Goal: Information Seeking & Learning: Learn about a topic

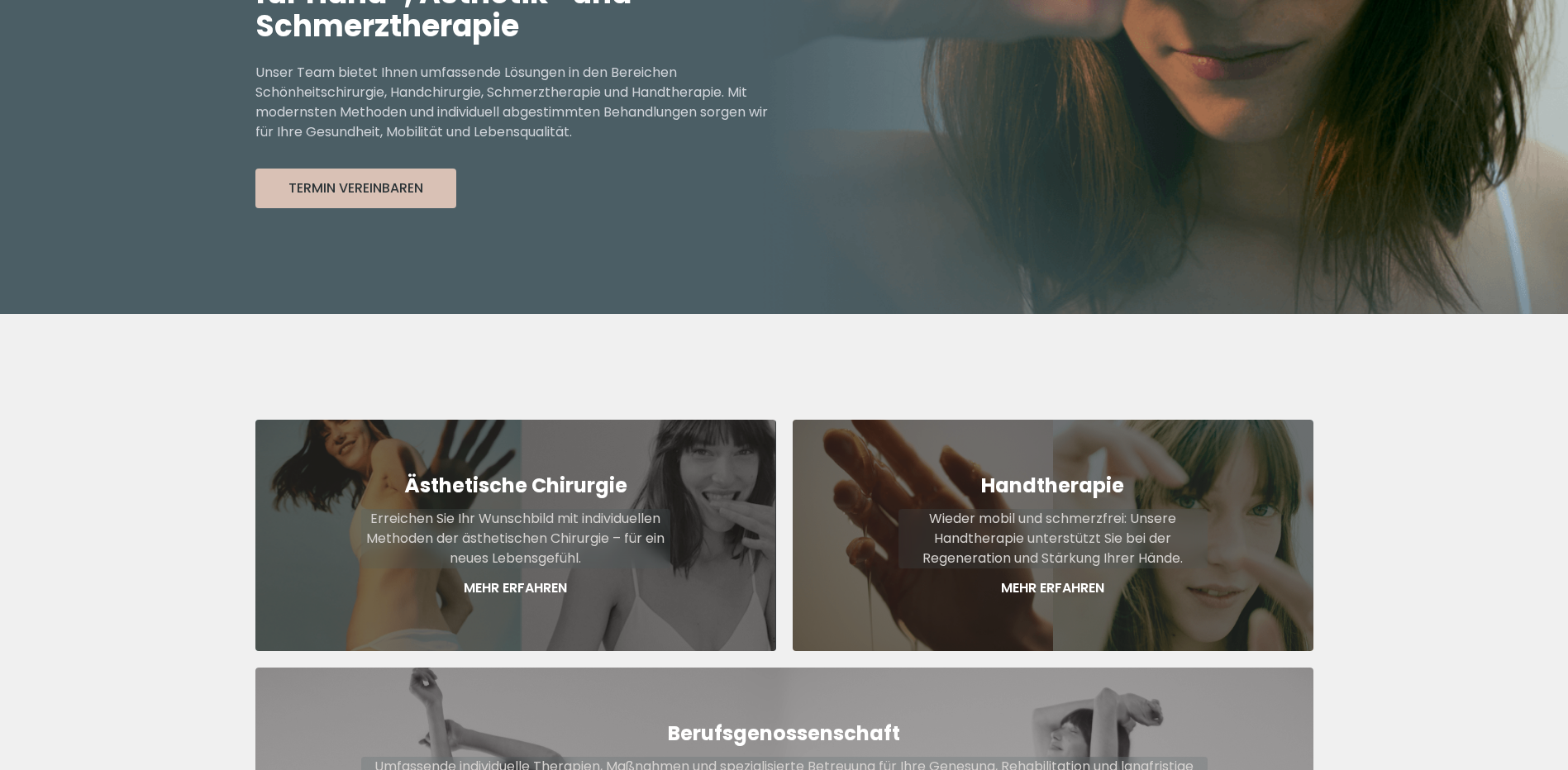
scroll to position [496, 0]
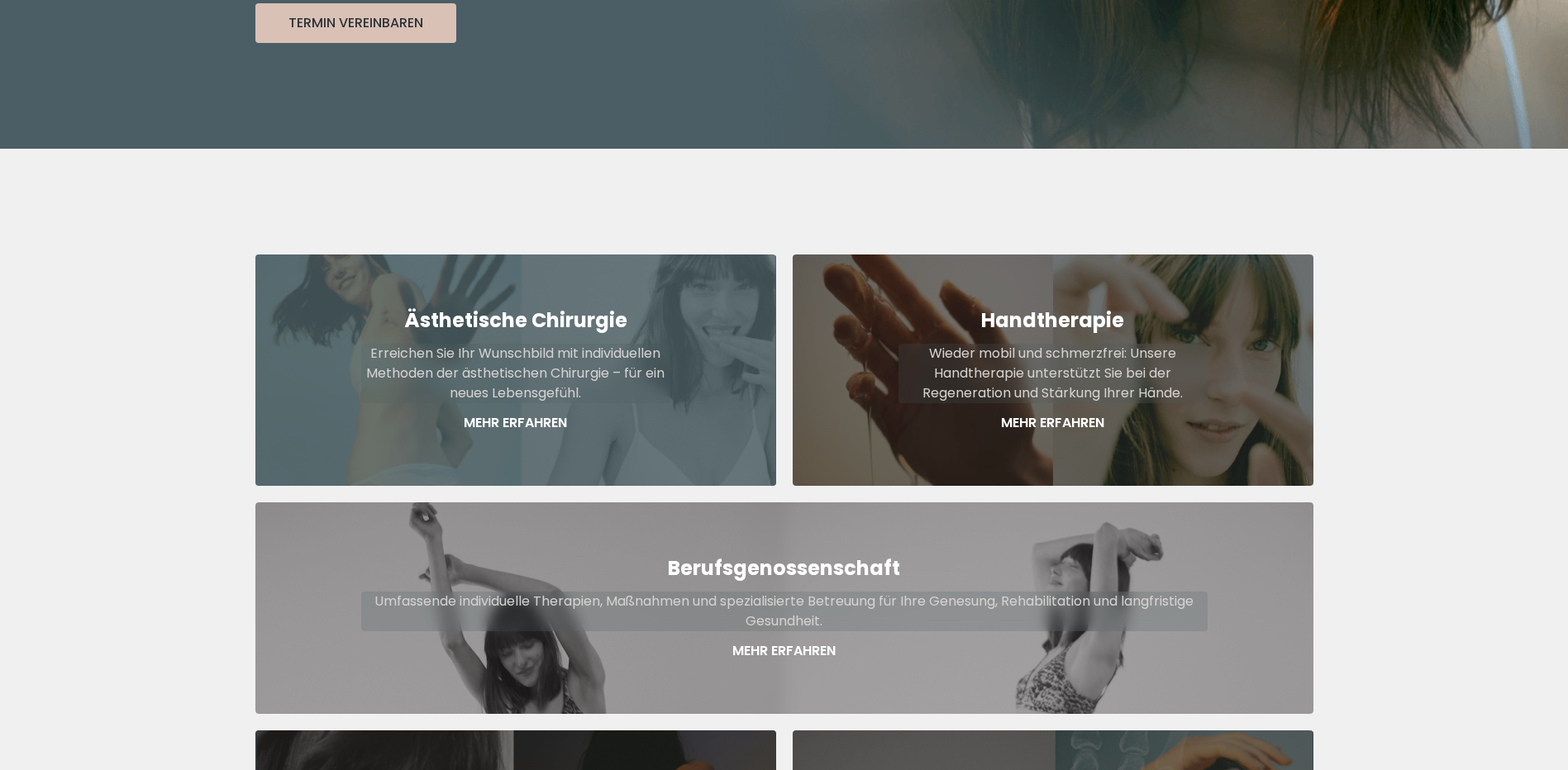
click at [498, 413] on p "Mehr Erfahren" at bounding box center [516, 423] width 309 height 20
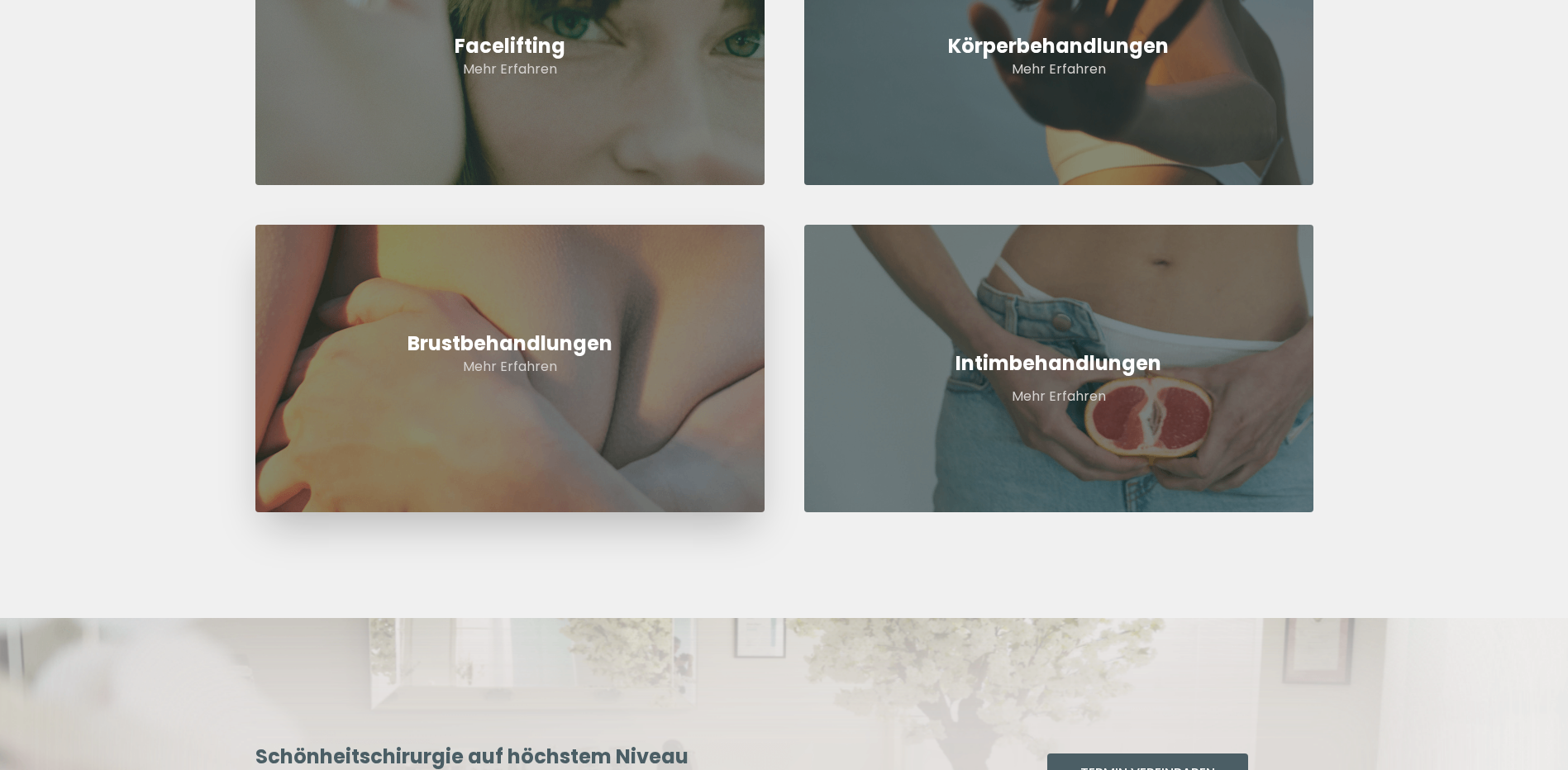
scroll to position [909, 0]
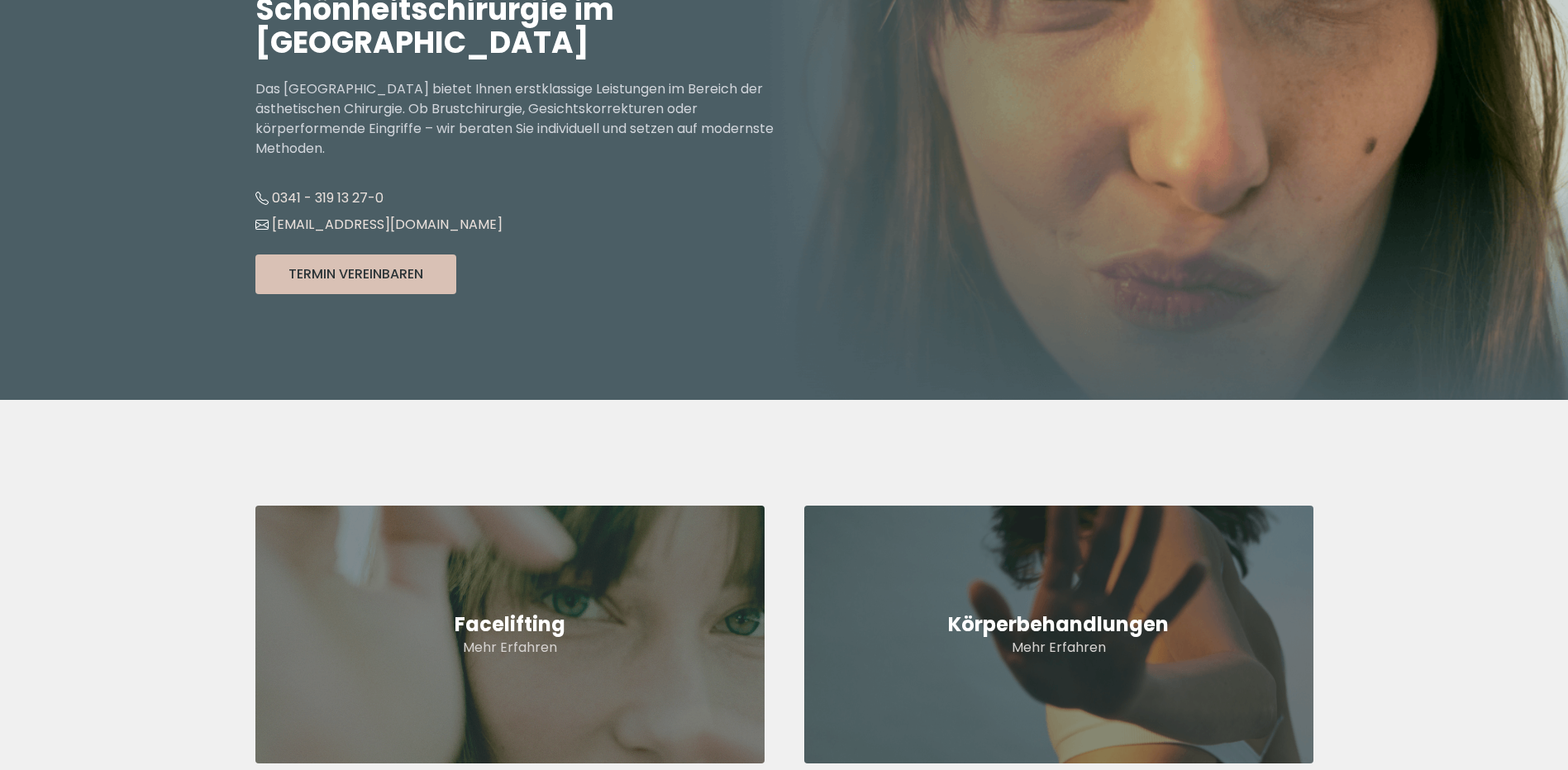
scroll to position [0, 0]
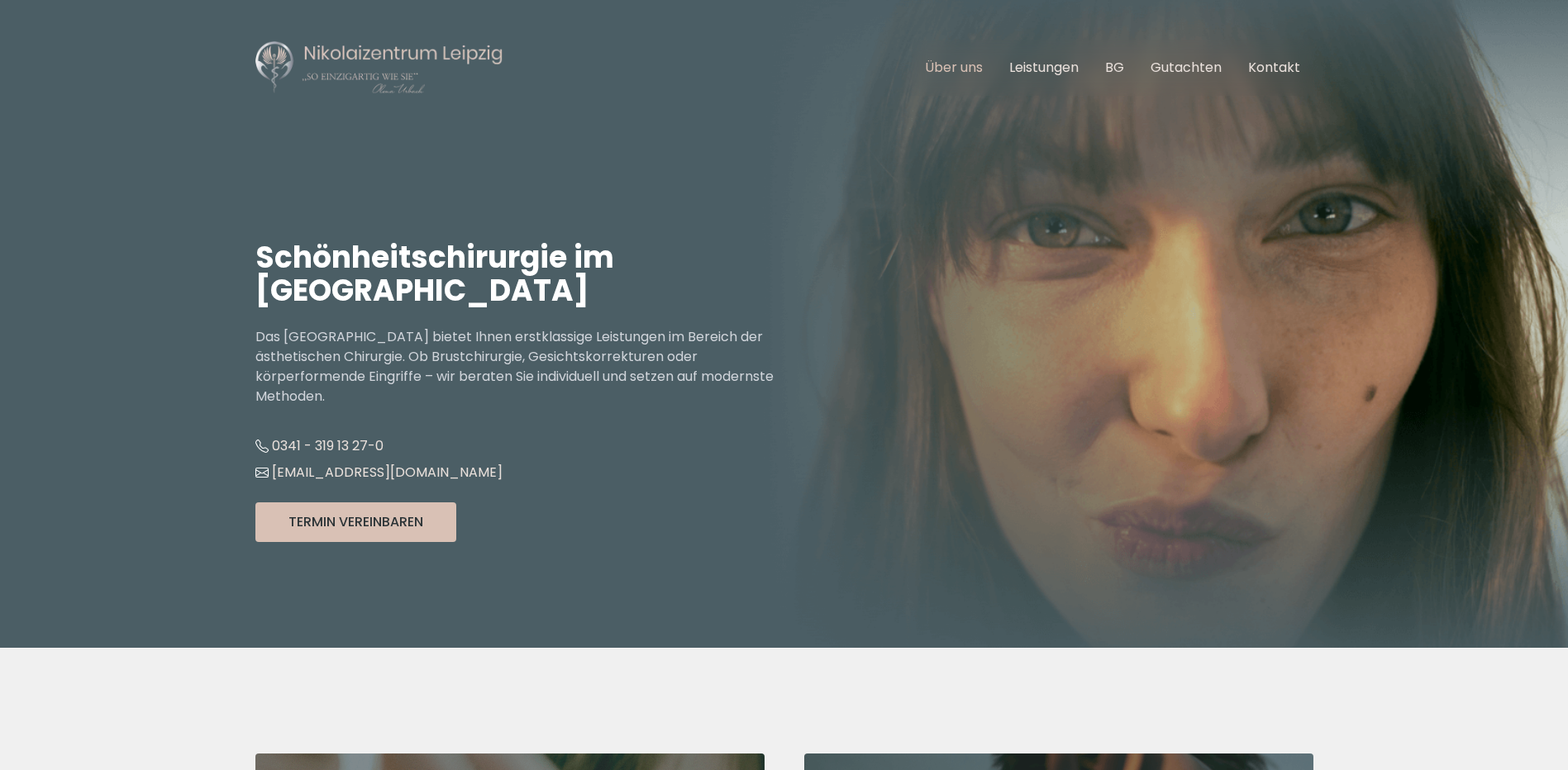
click at [934, 64] on link "Über uns" at bounding box center [954, 68] width 58 height 19
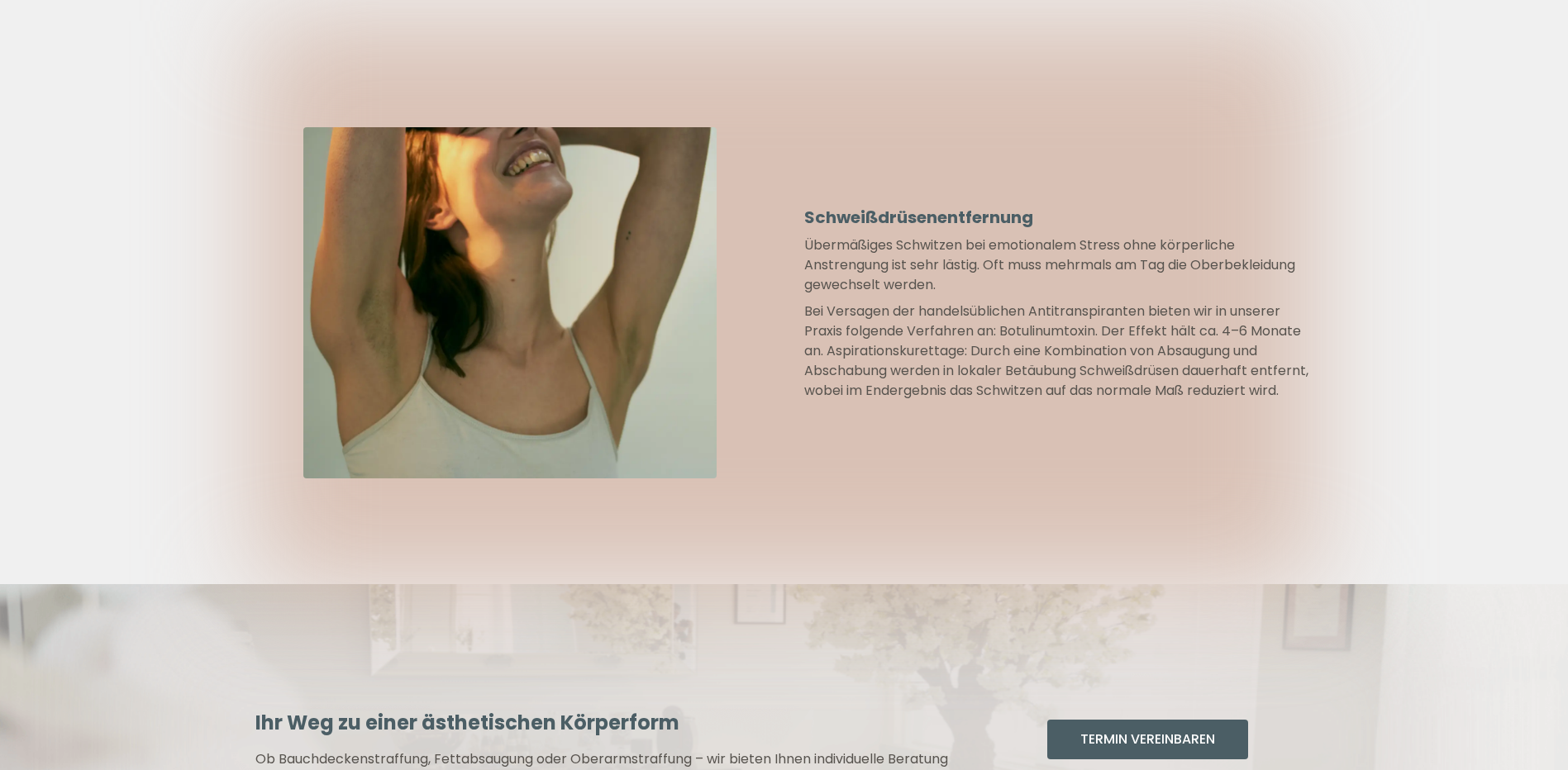
scroll to position [1817, 0]
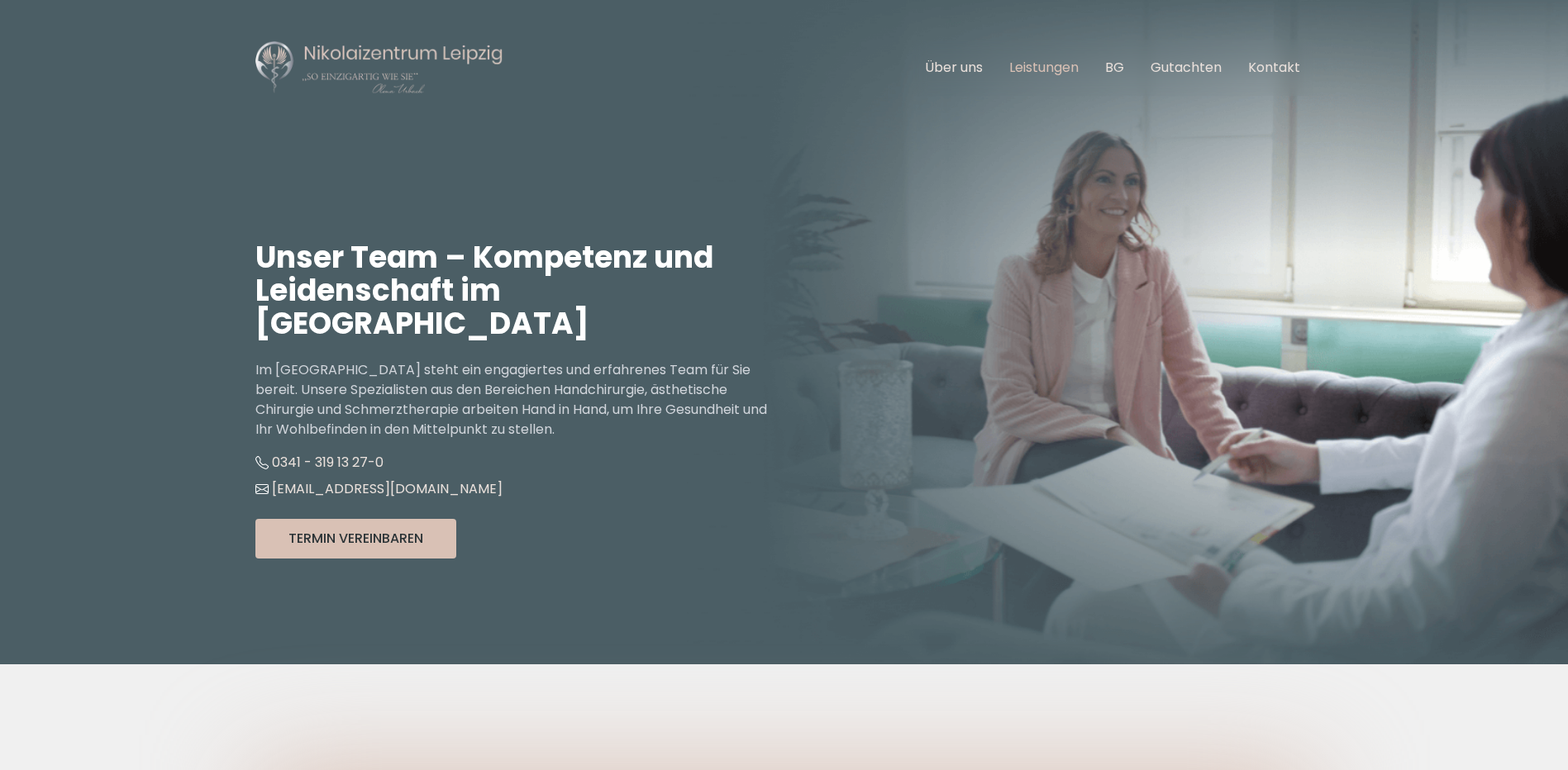
click at [1051, 64] on link "Leistungen" at bounding box center [1043, 68] width 69 height 19
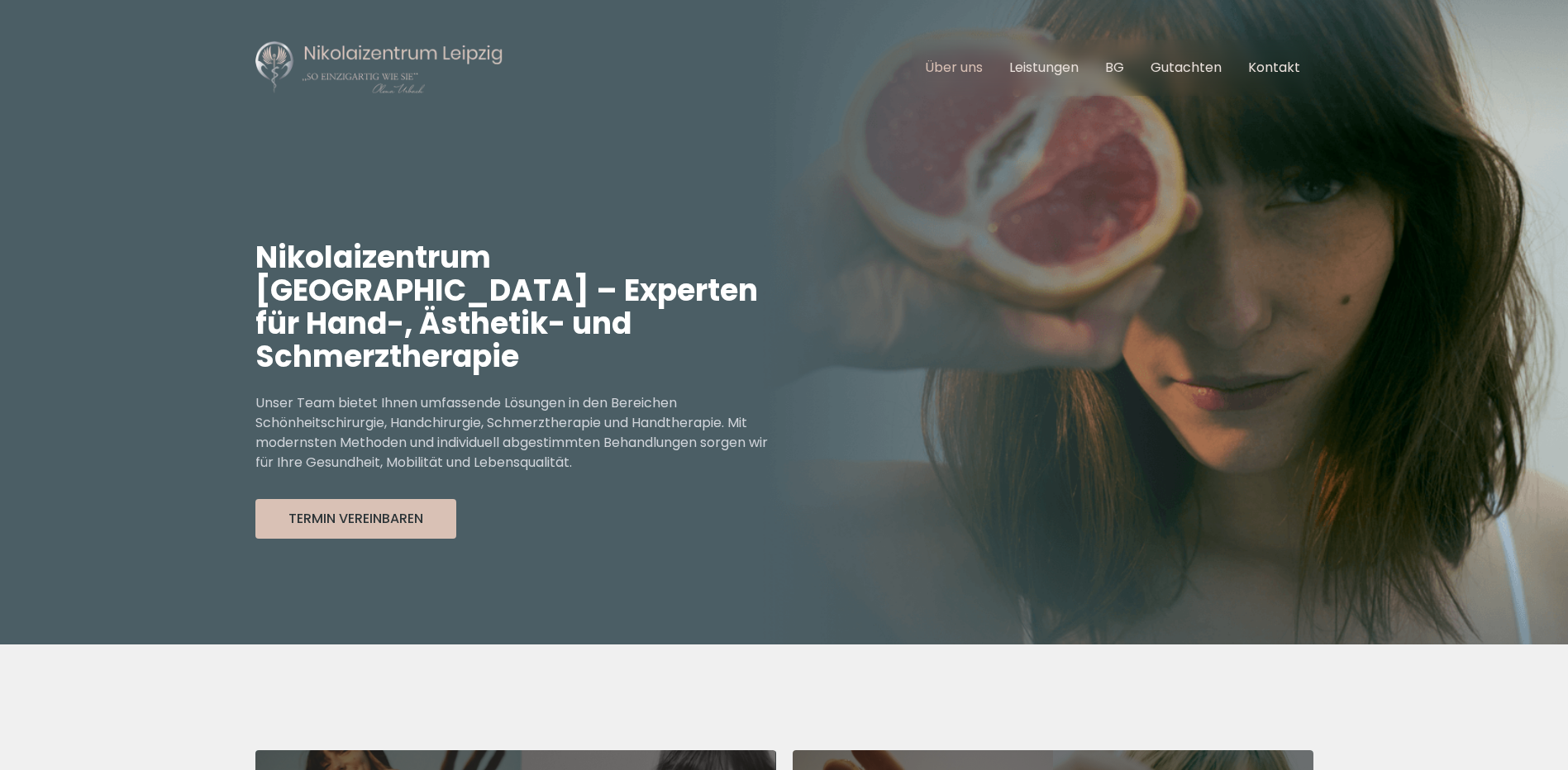
click at [954, 63] on link "Über uns" at bounding box center [954, 68] width 58 height 19
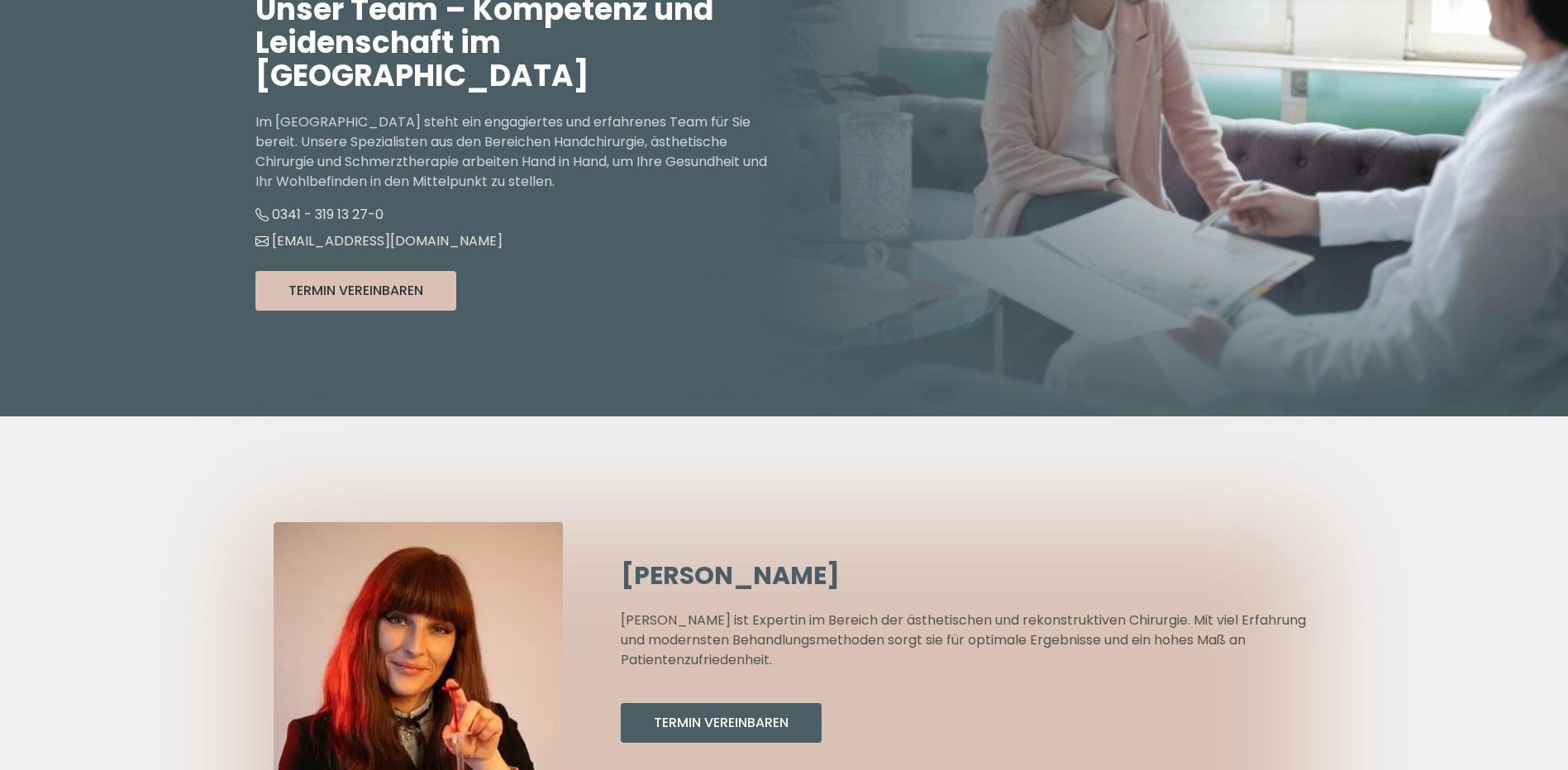
scroll to position [496, 0]
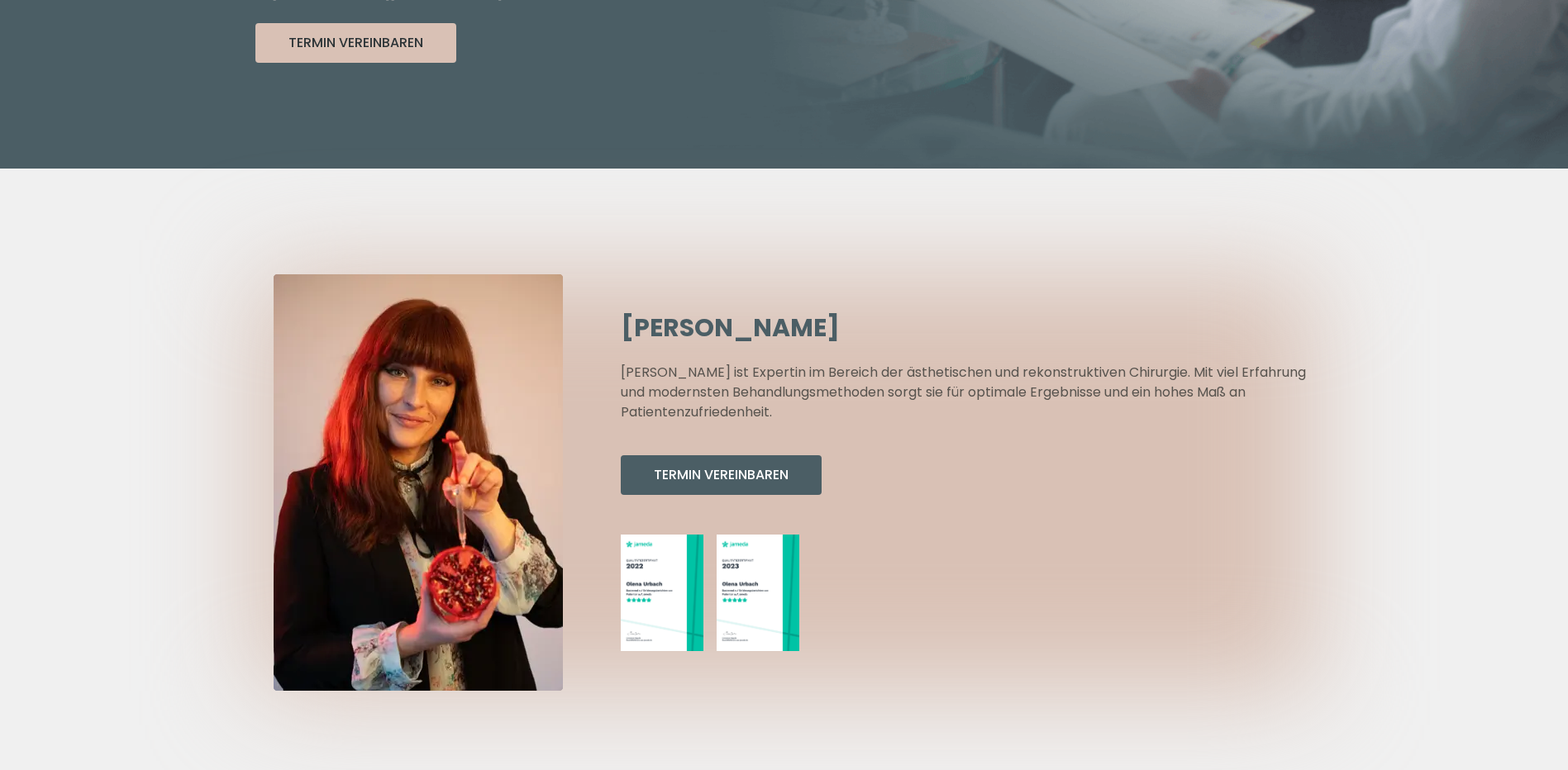
click at [414, 420] on img at bounding box center [419, 482] width 290 height 417
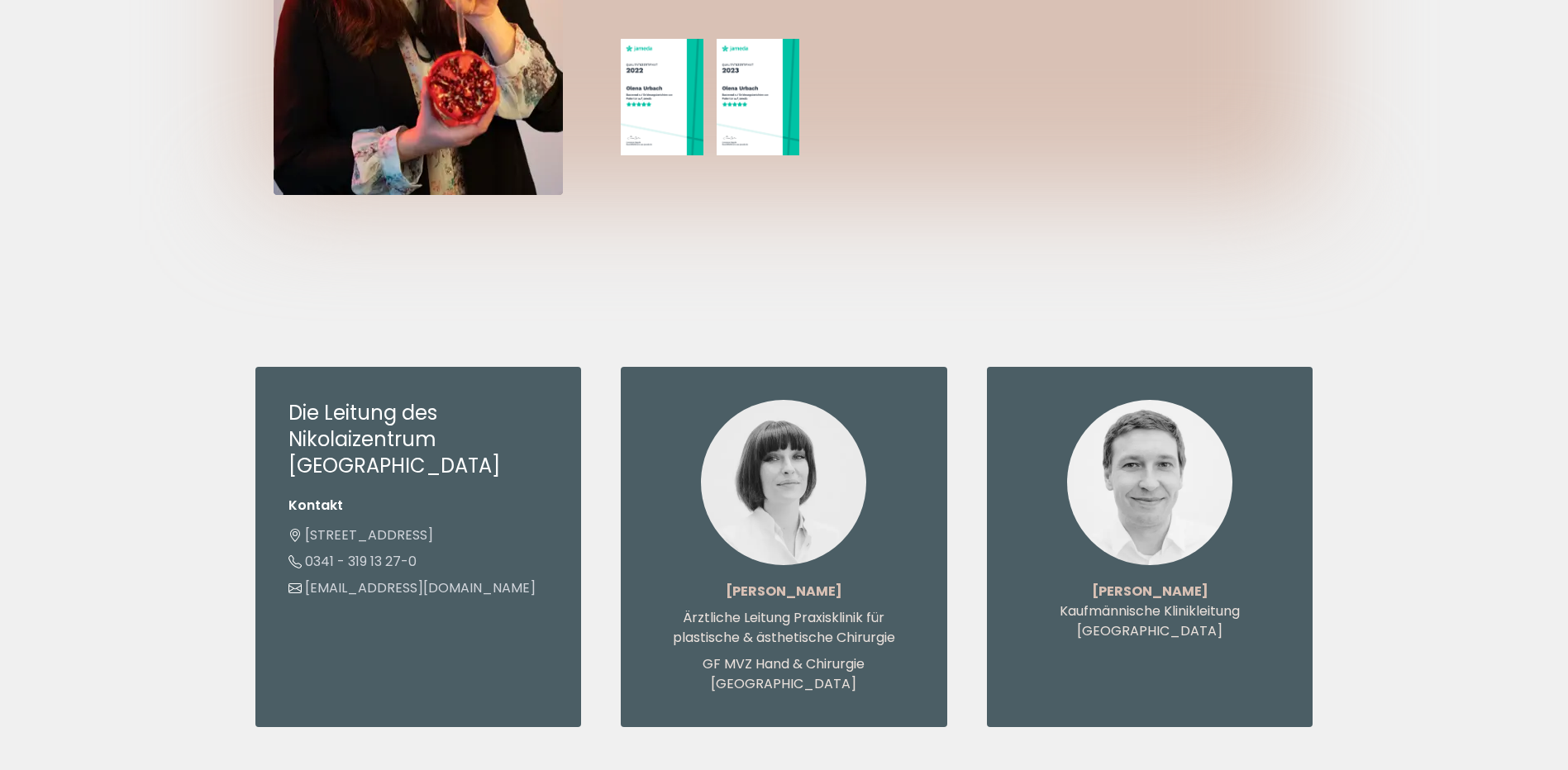
scroll to position [744, 0]
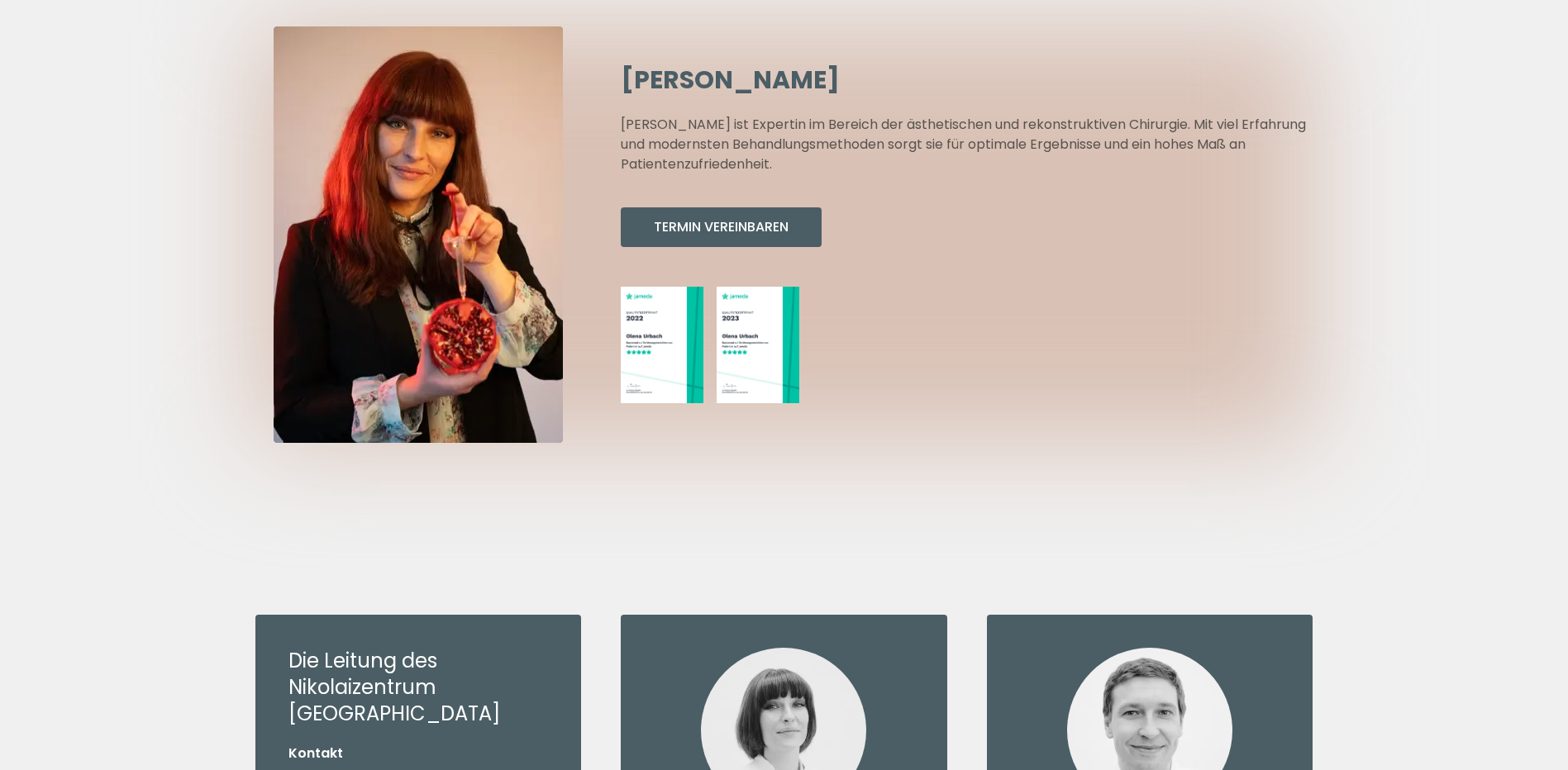
click at [460, 228] on img at bounding box center [419, 234] width 290 height 417
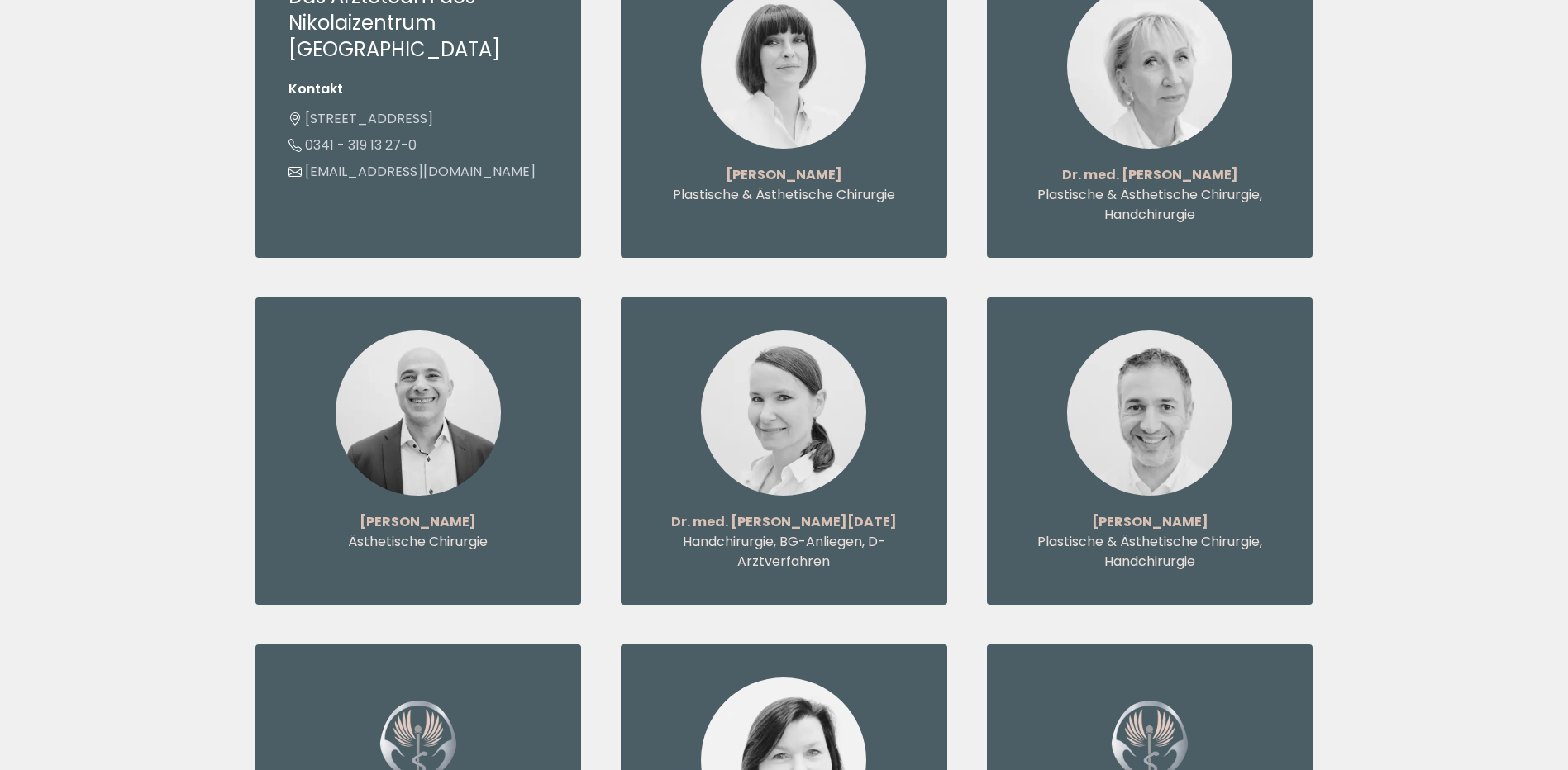
scroll to position [2148, 0]
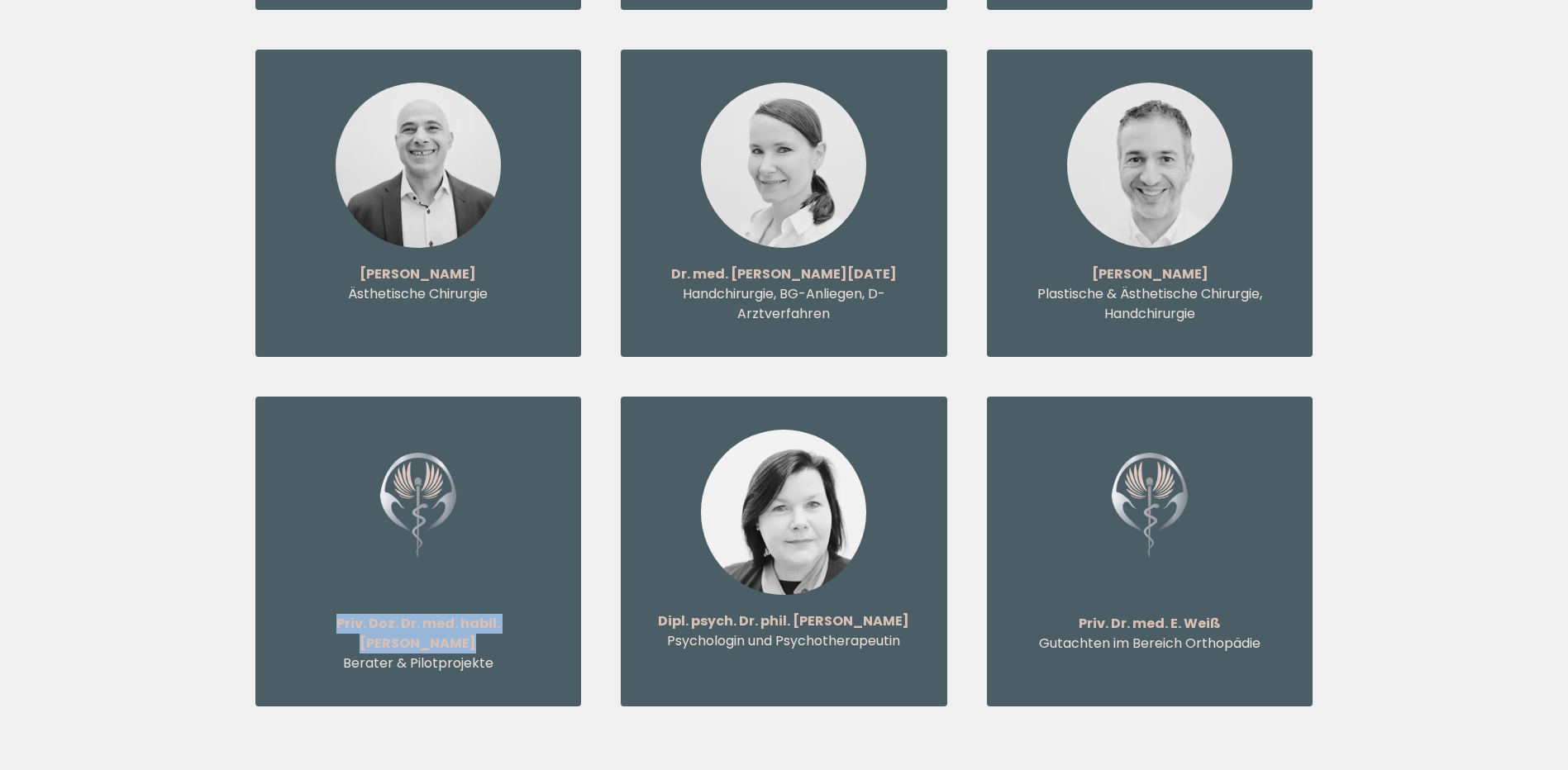
drag, startPoint x: 544, startPoint y: 569, endPoint x: 283, endPoint y: 567, distance: 261.0
click at [283, 567] on div "Priv. Doz. Dr. med. habil. [PERSON_NAME] Berater & Pilotprojekte" at bounding box center [419, 551] width 326 height 310
copy strong "Priv. Doz. Dr. med. habil. [PERSON_NAME]"
